Goal: Transaction & Acquisition: Purchase product/service

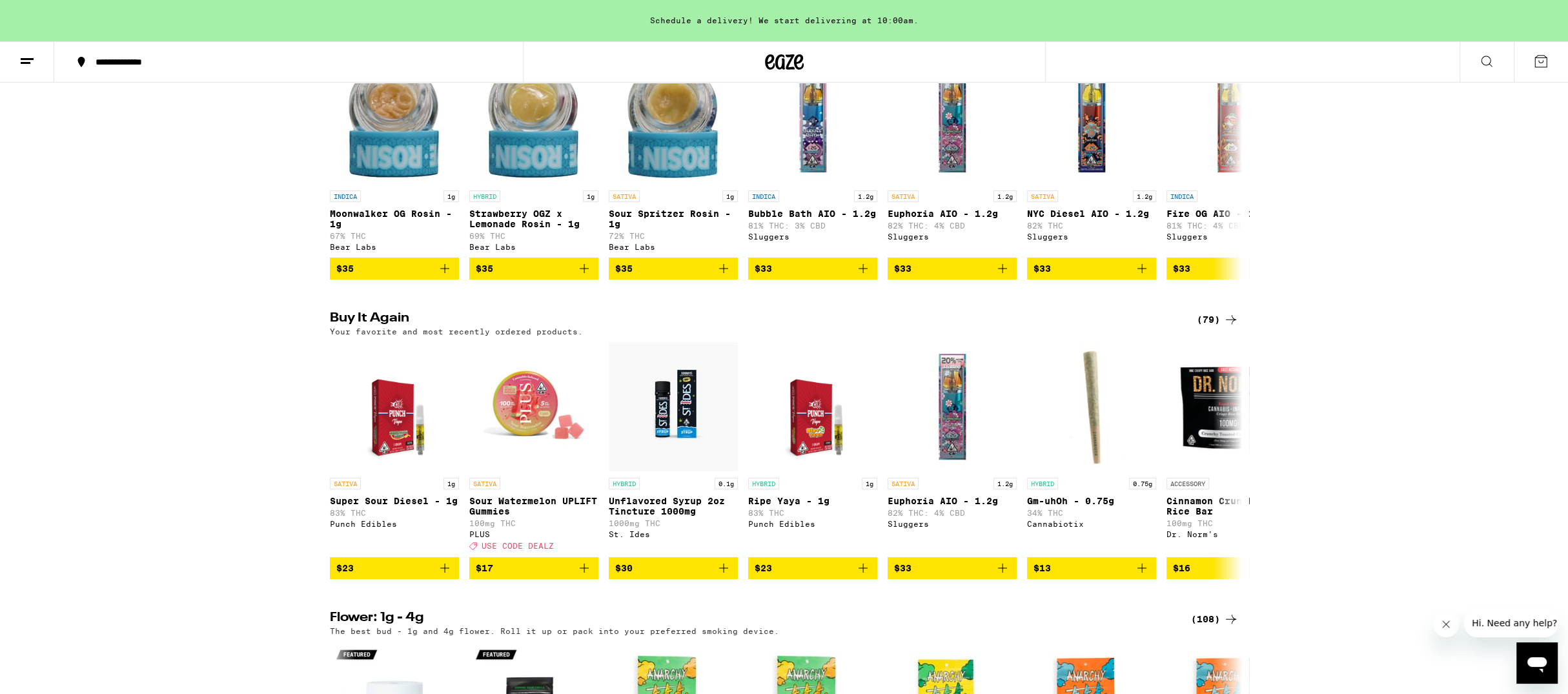
scroll to position [1086, 0]
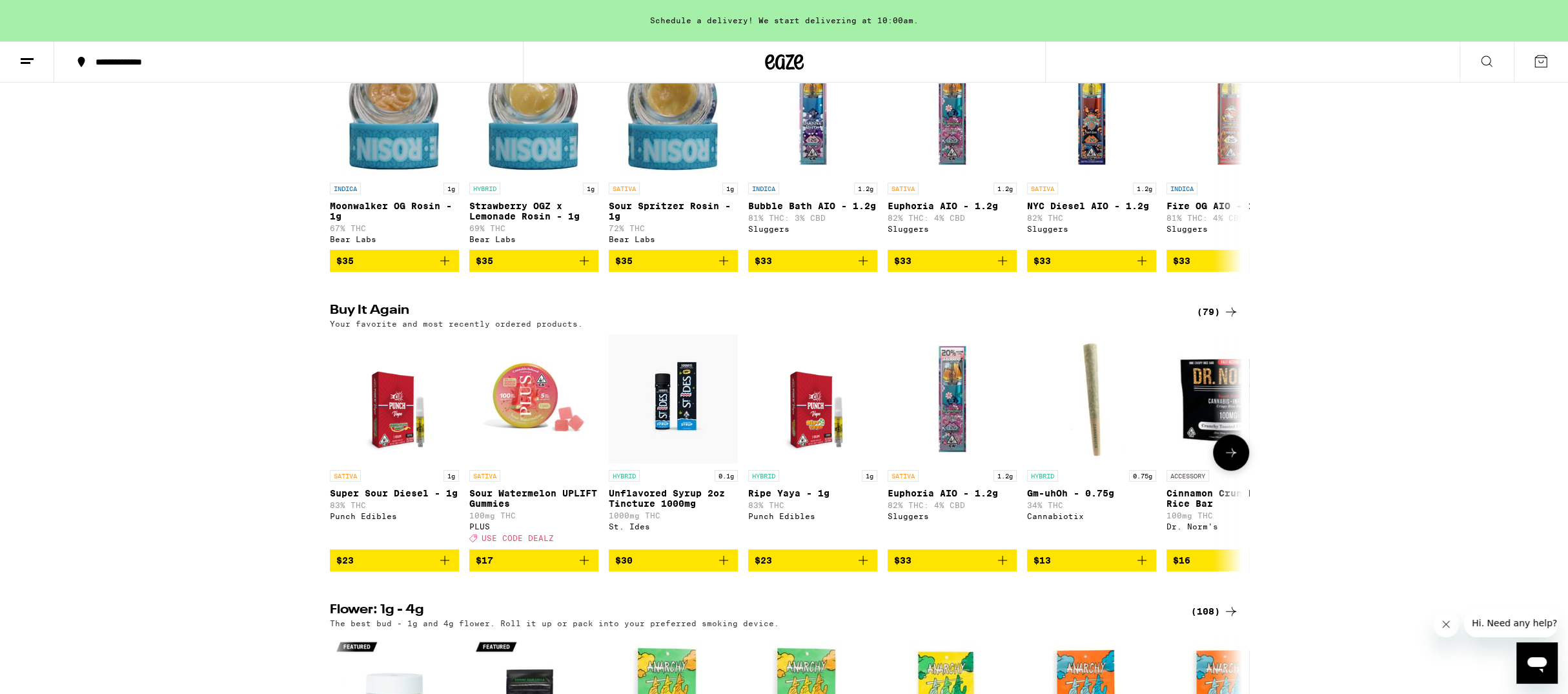
click at [1233, 471] on button at bounding box center [1231, 452] width 36 height 36
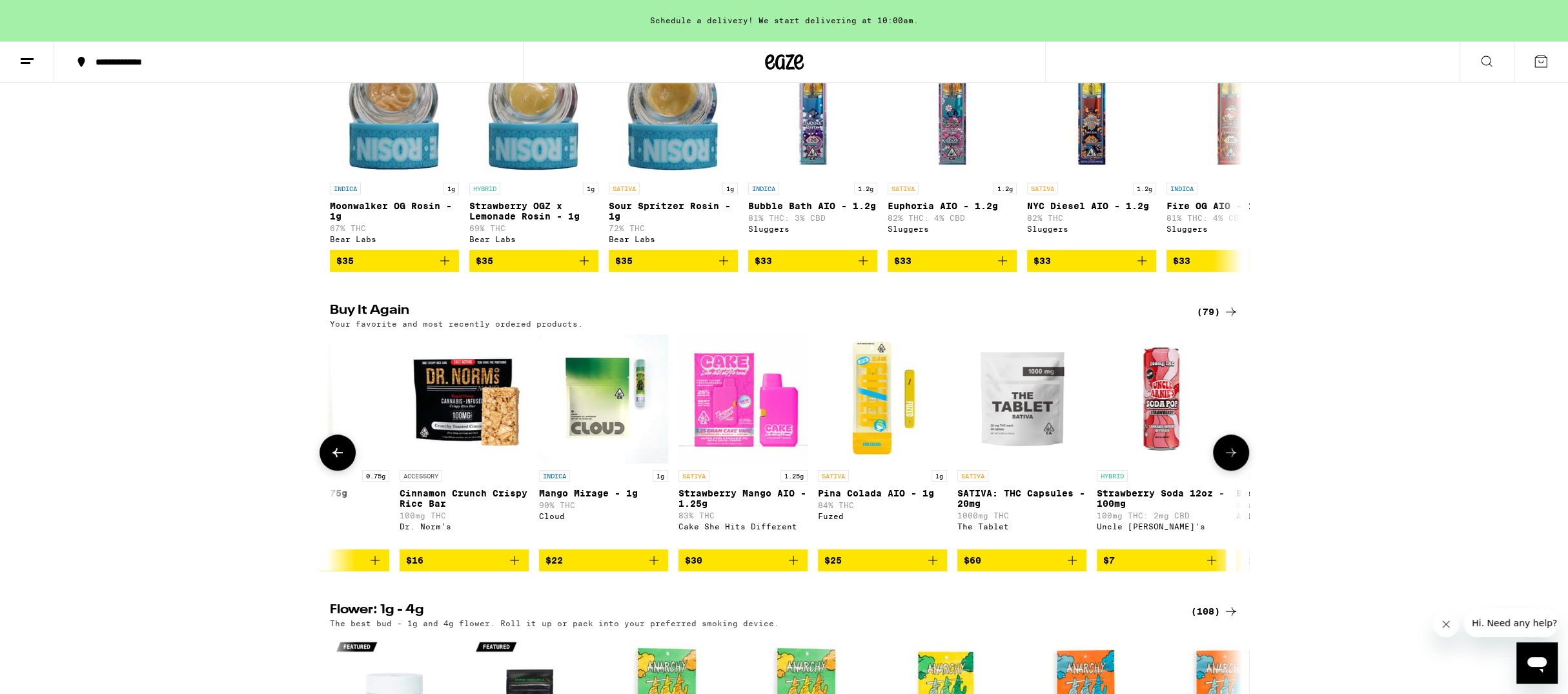
scroll to position [0, 768]
